Goal: Book appointment/travel/reservation

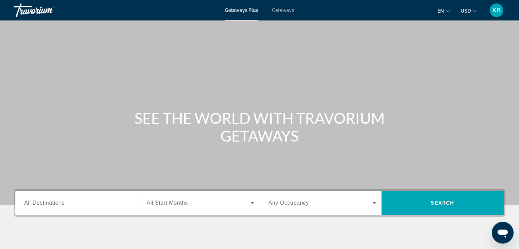
click at [86, 195] on div "Search widget" at bounding box center [78, 202] width 108 height 19
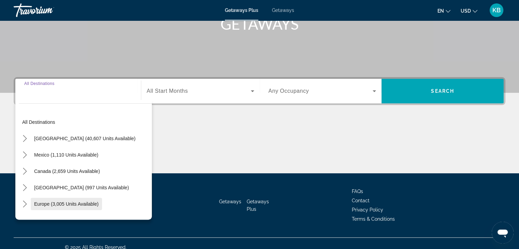
scroll to position [120, 0]
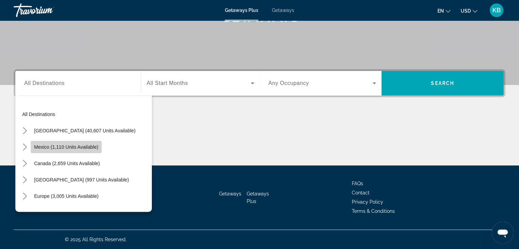
click at [68, 144] on span "Mexico (1,110 units available)" at bounding box center [66, 146] width 64 height 5
type input "**********"
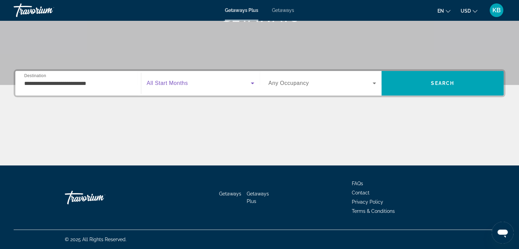
click at [238, 83] on span "Search widget" at bounding box center [199, 83] width 104 height 8
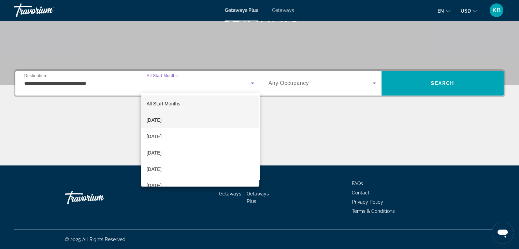
click at [180, 119] on mat-option "[DATE]" at bounding box center [200, 120] width 118 height 16
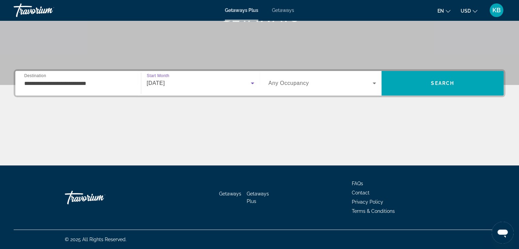
click at [247, 84] on div "[DATE]" at bounding box center [199, 83] width 104 height 8
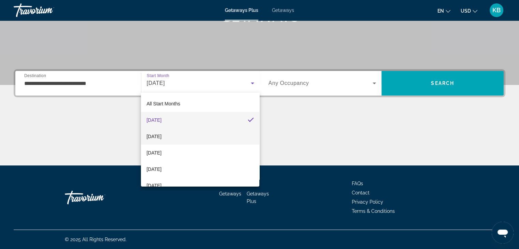
click at [184, 135] on mat-option "[DATE]" at bounding box center [200, 136] width 118 height 16
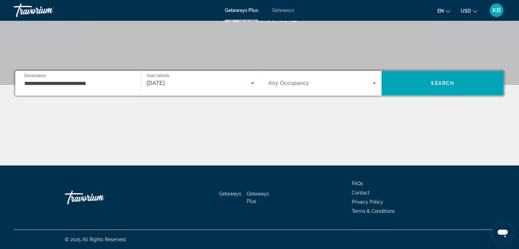
click at [357, 88] on div "Search widget" at bounding box center [322, 83] width 108 height 19
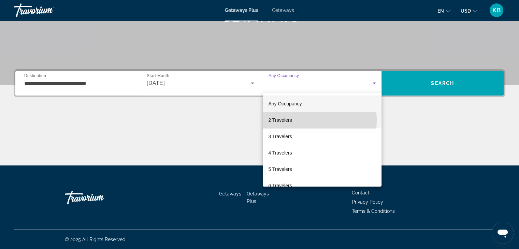
click at [295, 120] on mat-option "2 Travelers" at bounding box center [322, 120] width 119 height 16
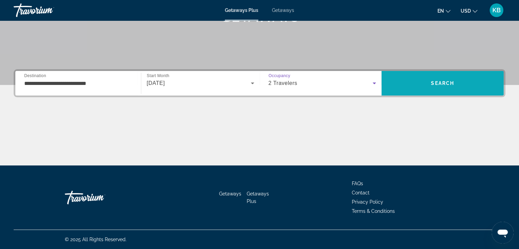
click at [443, 81] on span "Search" at bounding box center [442, 82] width 23 height 5
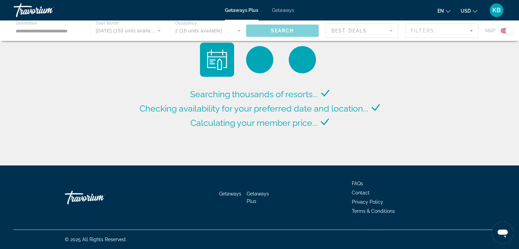
click at [474, 11] on icon "Change currency" at bounding box center [474, 11] width 5 height 5
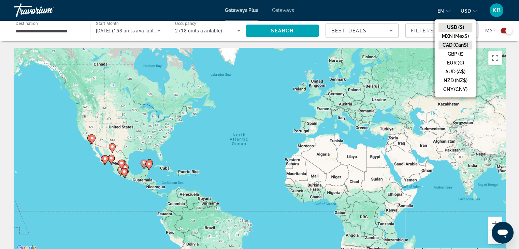
click at [458, 47] on button "CAD (Can$)" at bounding box center [455, 45] width 34 height 9
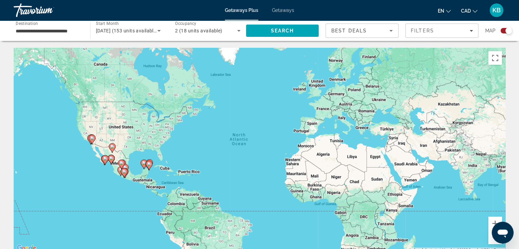
click at [41, 9] on div "Travorium" at bounding box center [48, 10] width 68 height 18
